Goal: Task Accomplishment & Management: Manage account settings

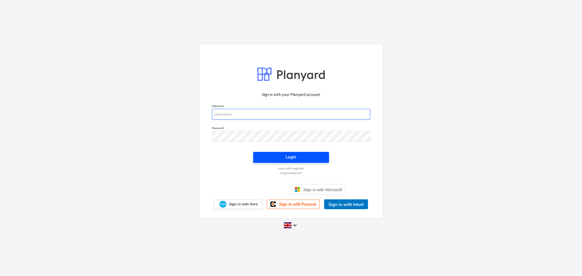
type input "[EMAIL_ADDRESS][DOMAIN_NAME]"
click at [282, 157] on span "Login" at bounding box center [291, 157] width 63 height 7
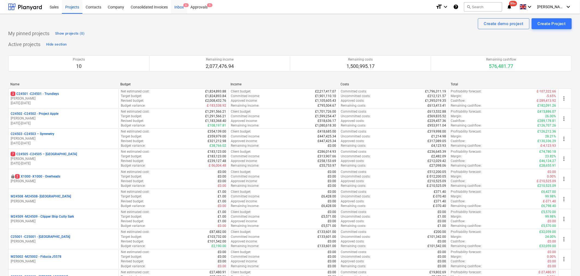
click at [181, 6] on div "Inbox 6" at bounding box center [179, 7] width 16 height 14
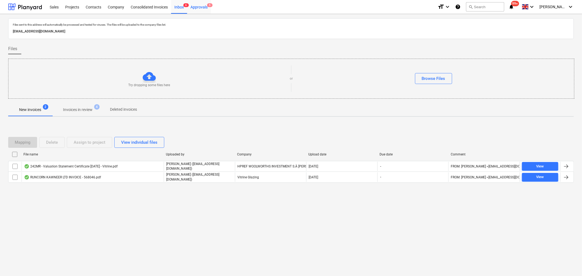
click at [200, 8] on div "Approvals 5" at bounding box center [199, 7] width 24 height 14
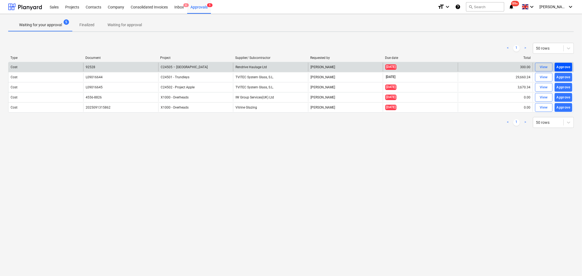
click at [562, 66] on div "Approve" at bounding box center [563, 67] width 14 height 6
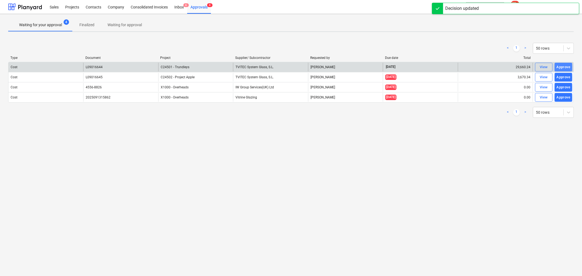
click at [561, 67] on div "Approve" at bounding box center [563, 67] width 14 height 6
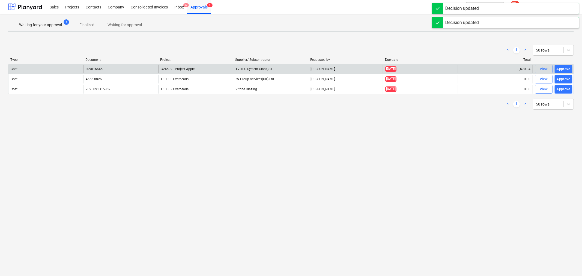
click at [561, 67] on div "Approve" at bounding box center [563, 69] width 14 height 6
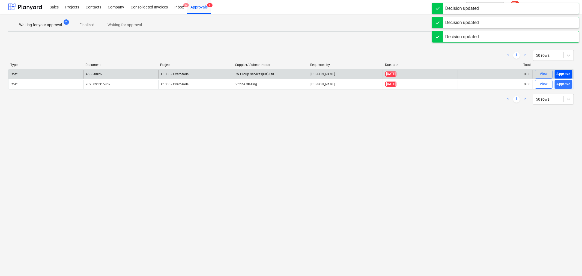
click at [561, 74] on div "Approve" at bounding box center [563, 74] width 14 height 6
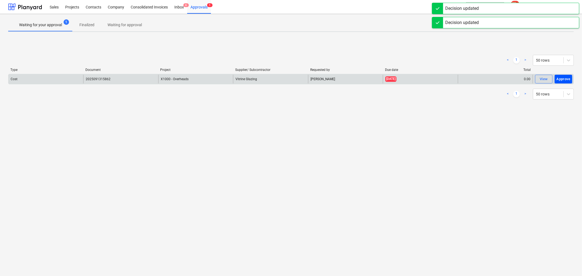
click at [562, 79] on div "Approve" at bounding box center [563, 79] width 14 height 6
drag, startPoint x: 565, startPoint y: 77, endPoint x: 558, endPoint y: 75, distance: 7.3
click at [565, 76] on div "Approve" at bounding box center [563, 79] width 14 height 6
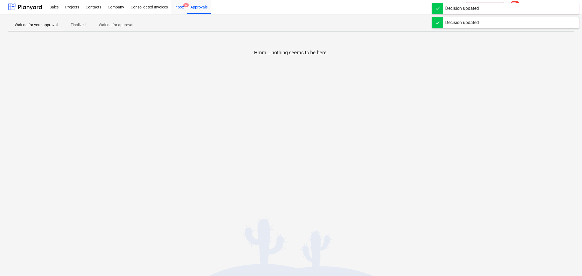
click at [178, 7] on div "Inbox 6" at bounding box center [179, 7] width 16 height 14
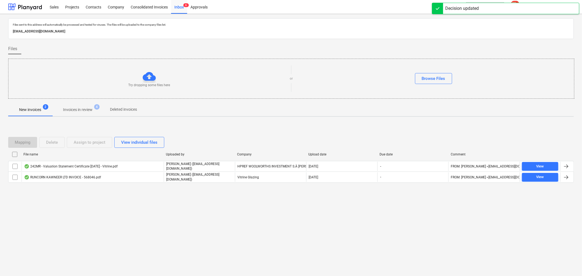
click at [89, 108] on p "Invoices in review" at bounding box center [77, 110] width 29 height 6
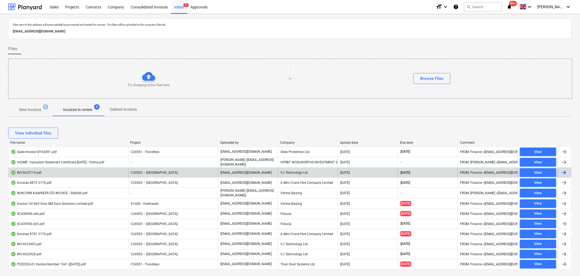
scroll to position [13, 0]
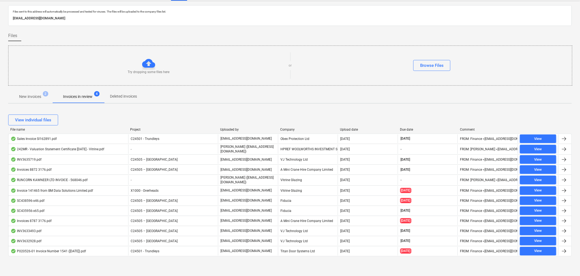
click at [35, 96] on p "New invoices" at bounding box center [30, 97] width 22 height 6
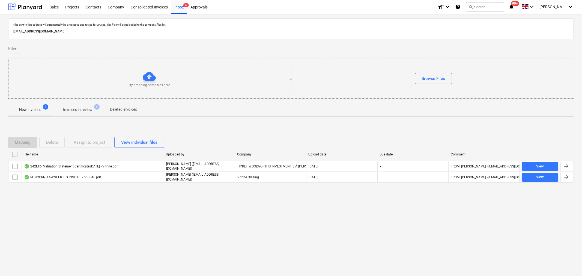
click at [79, 109] on p "Invoices in review" at bounding box center [77, 110] width 29 height 6
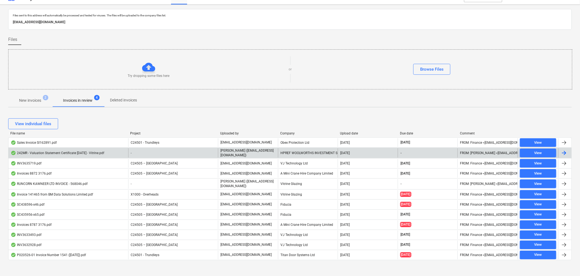
scroll to position [13, 0]
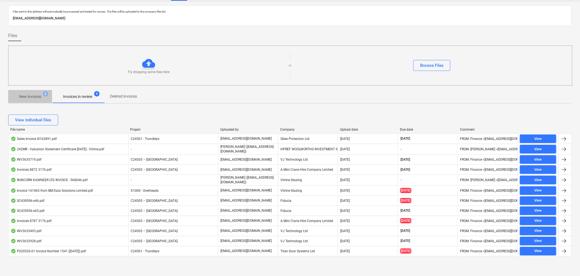
click at [29, 95] on p "New invoices" at bounding box center [30, 97] width 22 height 6
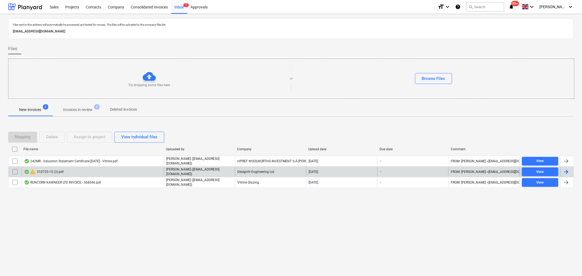
click at [60, 172] on div "warning 310725-15 (3).pdf" at bounding box center [44, 171] width 40 height 7
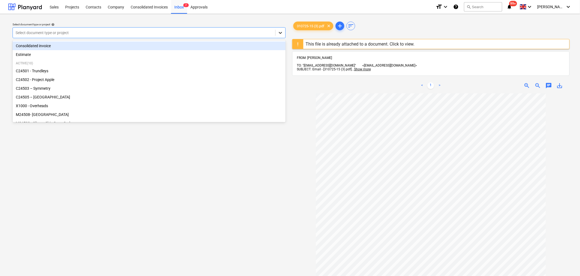
click at [282, 34] on icon at bounding box center [280, 32] width 5 height 5
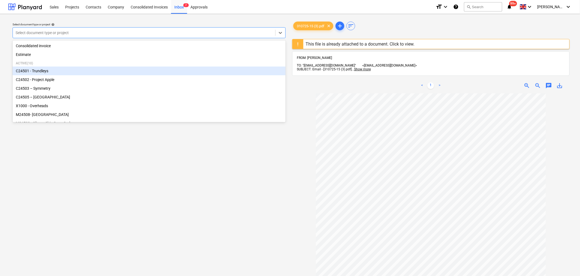
click at [209, 70] on div "C24501 - Trundleys" at bounding box center [149, 71] width 273 height 9
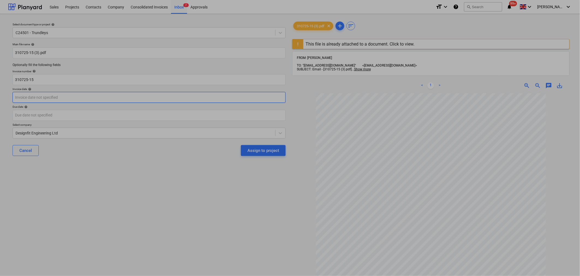
click at [143, 95] on body "Sales Projects Contacts Company Consolidated Invoices Inbox 7 Approvals format_…" at bounding box center [290, 138] width 580 height 276
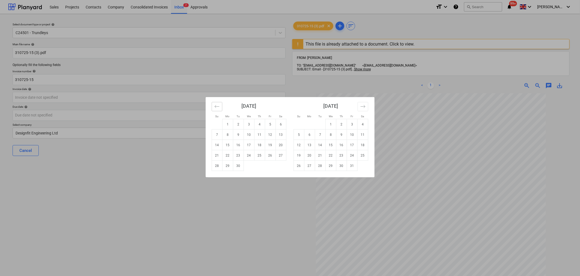
click at [213, 107] on button "Move backward to switch to the previous month." at bounding box center [217, 106] width 11 height 9
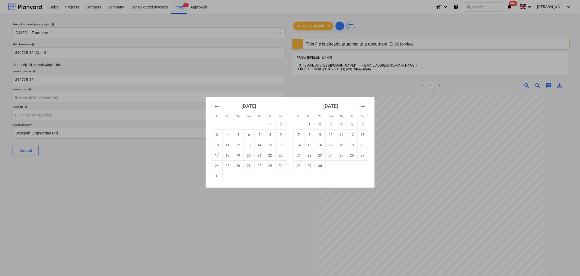
click at [218, 105] on icon "Move backward to switch to the previous month." at bounding box center [216, 106] width 5 height 5
click at [260, 168] on td "31" at bounding box center [259, 166] width 11 height 10
type input "31 Jul 2025"
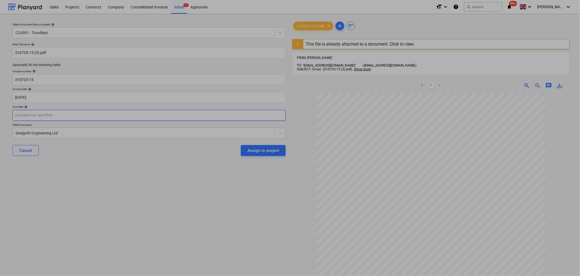
click at [237, 114] on body "Sales Projects Contacts Company Consolidated Invoices Inbox 7 Approvals format_…" at bounding box center [290, 138] width 580 height 276
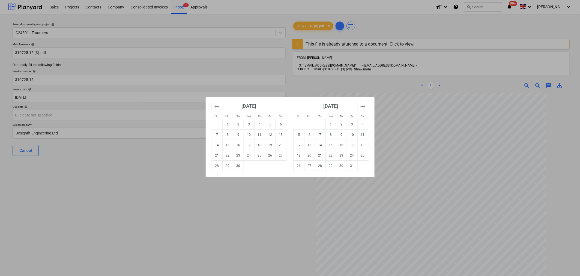
click at [219, 108] on icon "Move backward to switch to the previous month." at bounding box center [216, 106] width 5 height 5
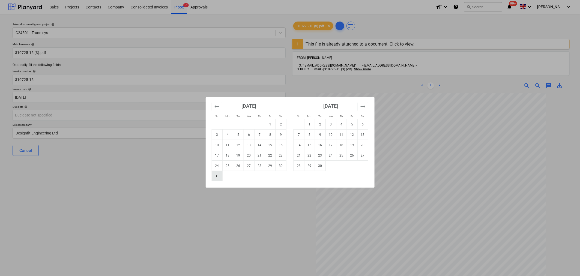
click at [216, 177] on td "31" at bounding box center [217, 176] width 11 height 10
type input "31 Aug 2025"
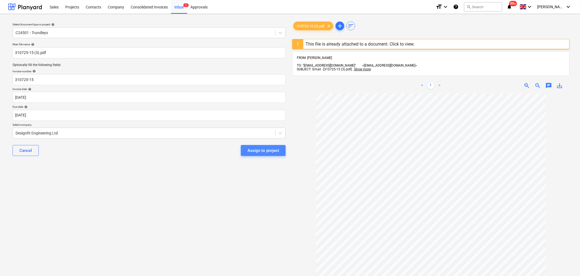
click at [263, 150] on div "Assign to project" at bounding box center [263, 150] width 32 height 7
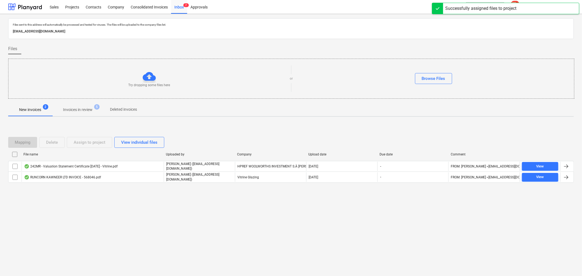
click at [89, 111] on p "Invoices in review" at bounding box center [77, 110] width 29 height 6
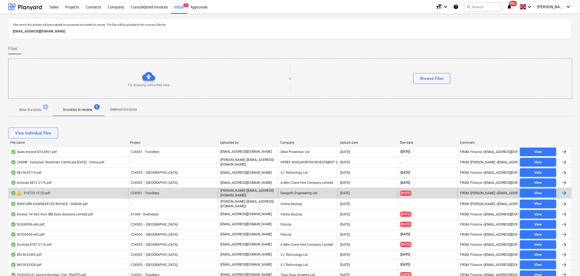
click at [564, 195] on div at bounding box center [564, 193] width 7 height 7
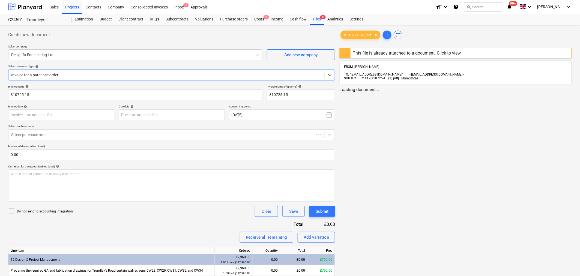
type input "31 Jul 2025"
type input "31 Aug 2025"
click at [362, 34] on span "310725-15 (3).pdf" at bounding box center [358, 35] width 34 height 4
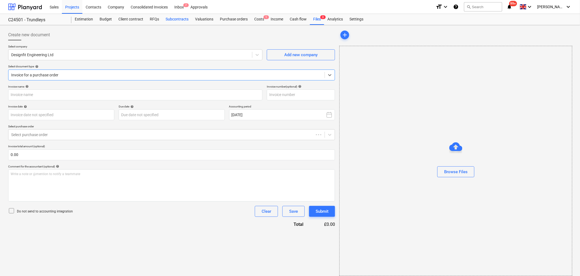
type input "310725-15"
type input "[DATE]"
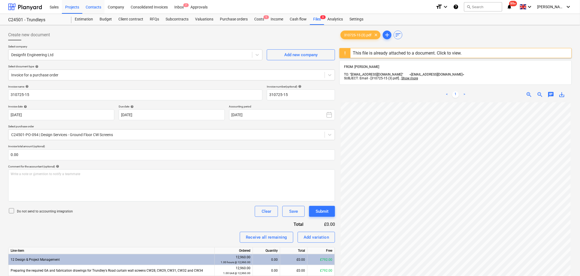
click at [97, 9] on div "Contacts" at bounding box center [93, 7] width 22 height 14
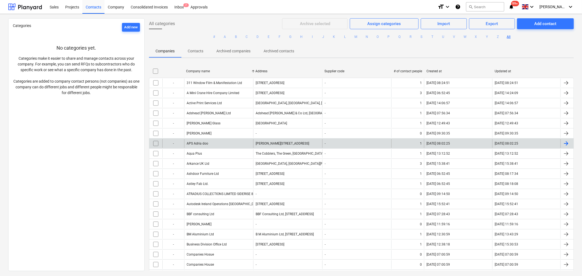
scroll to position [182, 0]
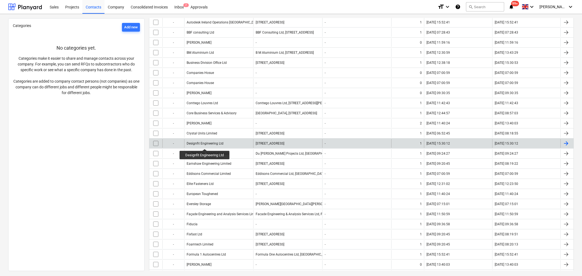
click at [205, 144] on div "Designfit Engineering Ltd" at bounding box center [204, 144] width 37 height 4
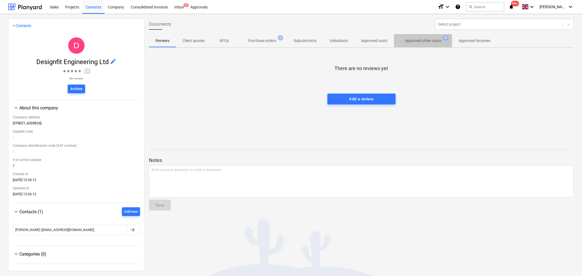
click at [430, 38] on span "Approved other costs 20" at bounding box center [422, 40] width 45 height 5
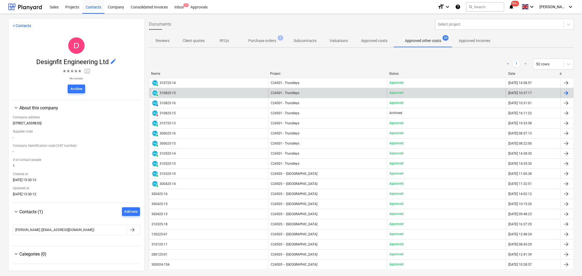
scroll to position [30, 0]
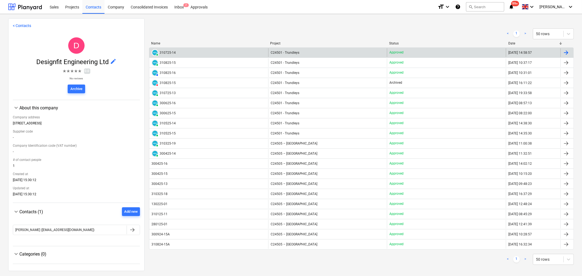
click at [170, 53] on div "310725-14" at bounding box center [168, 53] width 16 height 4
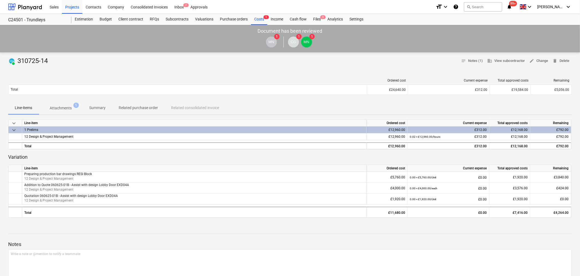
click at [62, 107] on p "Attachments" at bounding box center [61, 108] width 22 height 6
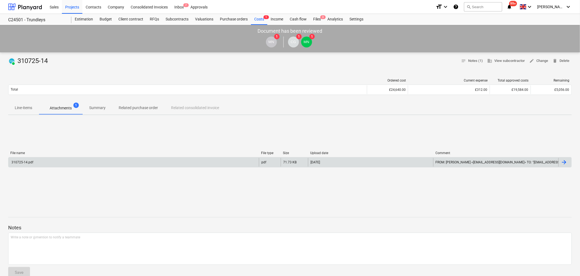
click at [29, 165] on div "310725-14.pdf" at bounding box center [133, 162] width 250 height 9
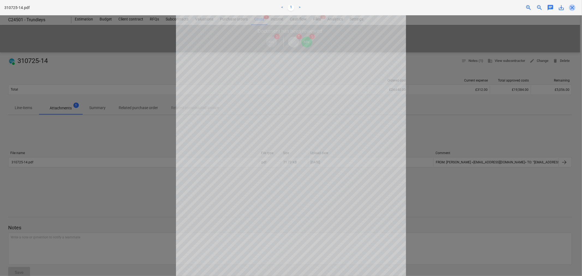
click at [573, 7] on span "close" at bounding box center [571, 7] width 7 height 7
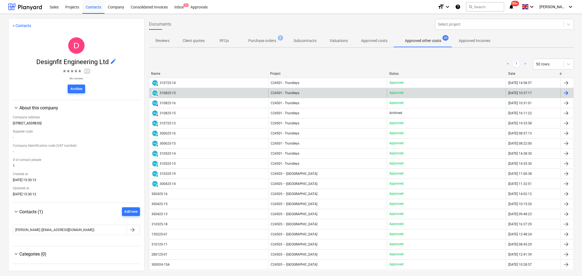
click at [167, 94] on div "310825-15" at bounding box center [168, 93] width 16 height 4
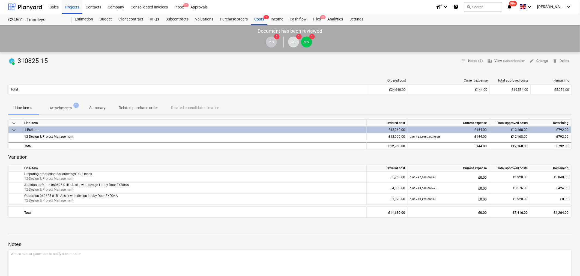
click at [59, 108] on p "Attachments" at bounding box center [61, 108] width 22 height 6
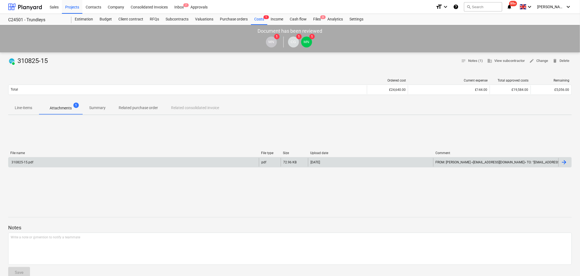
click at [48, 161] on div "310825-15.pdf" at bounding box center [133, 162] width 250 height 9
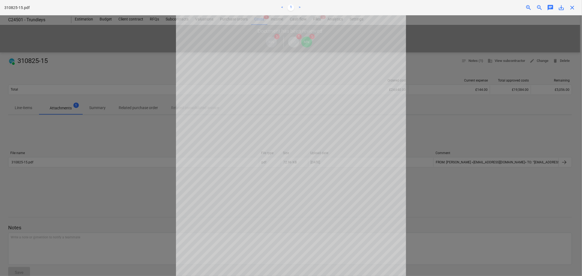
click at [571, 8] on span "close" at bounding box center [571, 7] width 7 height 7
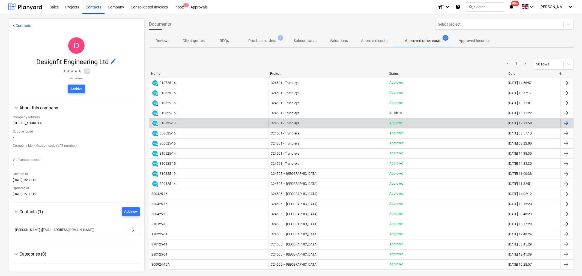
click at [162, 122] on div "310725-13" at bounding box center [168, 123] width 16 height 4
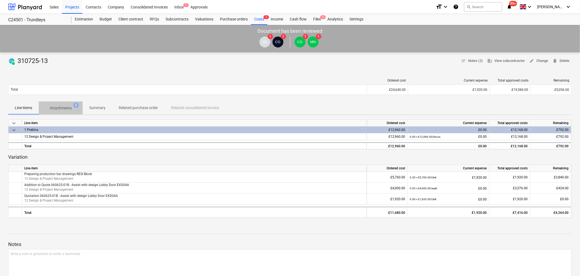
click at [66, 107] on p "Attachments" at bounding box center [61, 108] width 22 height 6
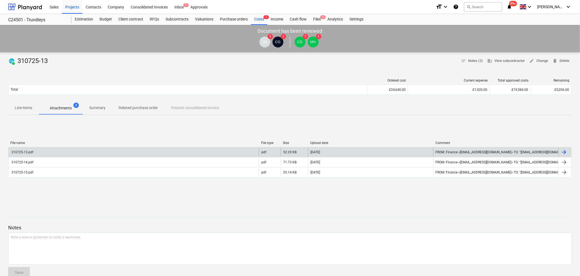
click at [30, 154] on div "310725-13.pdf" at bounding box center [22, 152] width 23 height 4
